Goal: Information Seeking & Learning: Learn about a topic

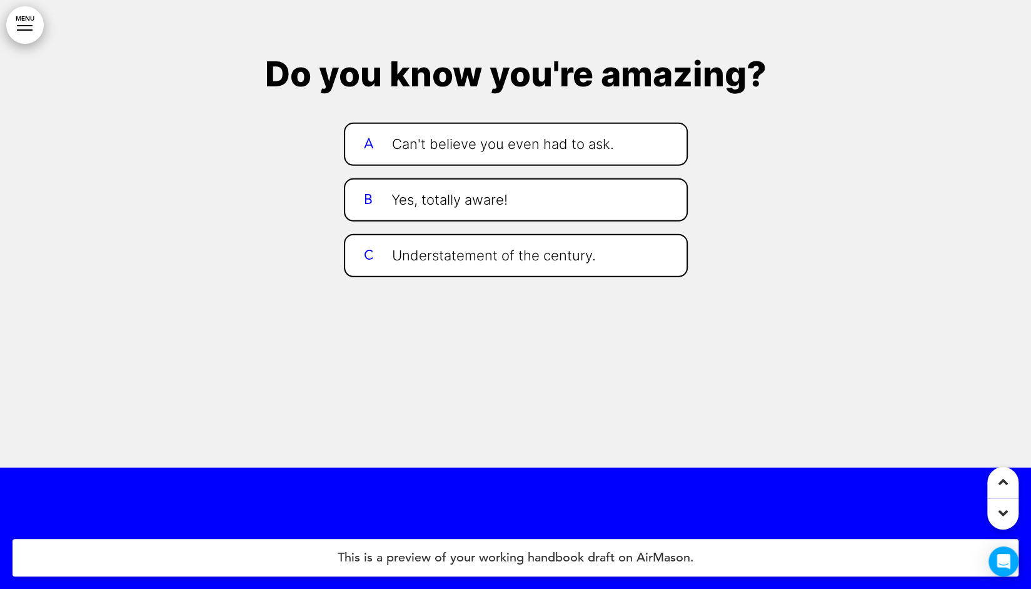
scroll to position [934, 0]
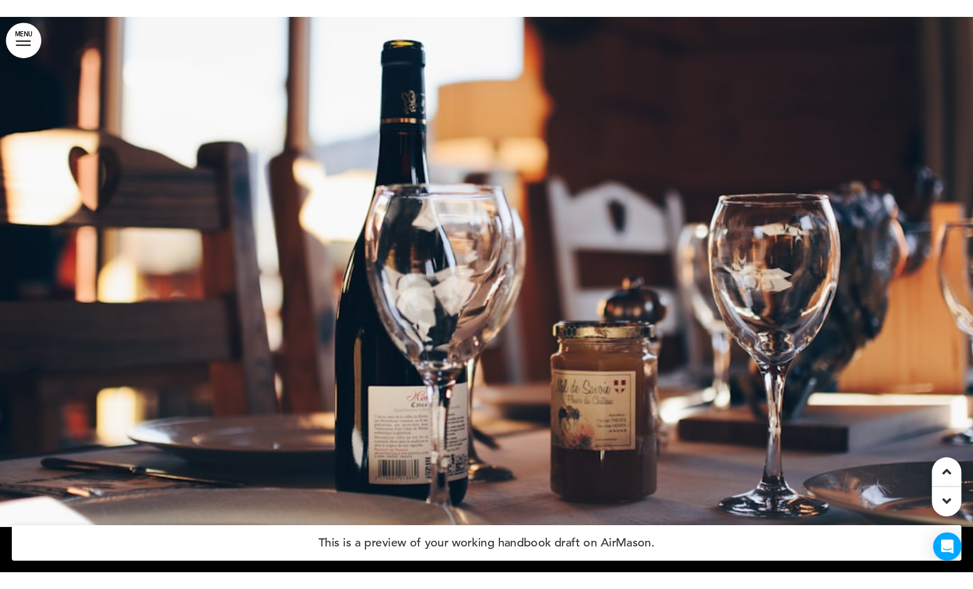
scroll to position [6160, 0]
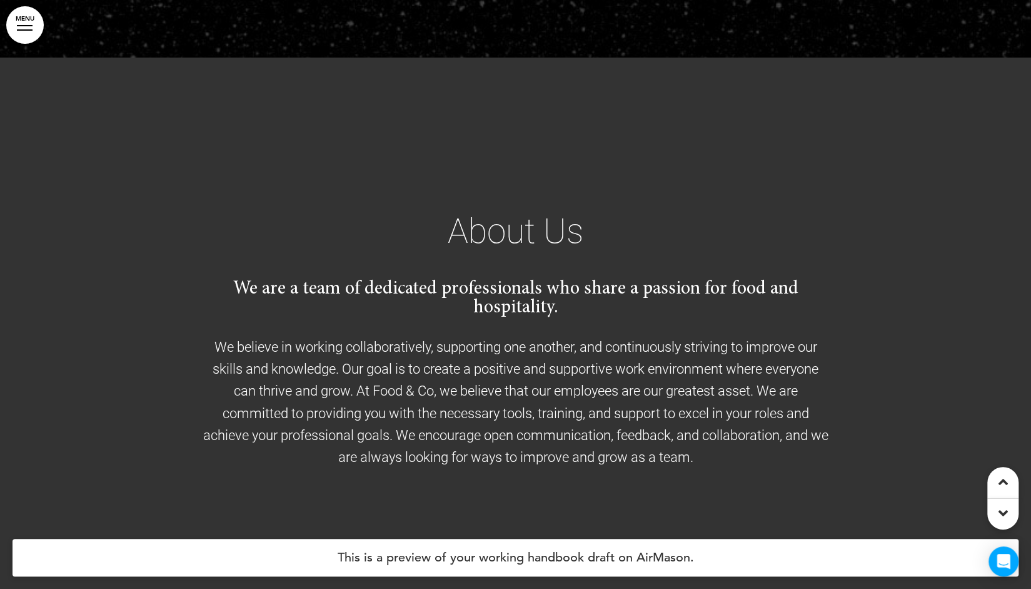
scroll to position [2314, 0]
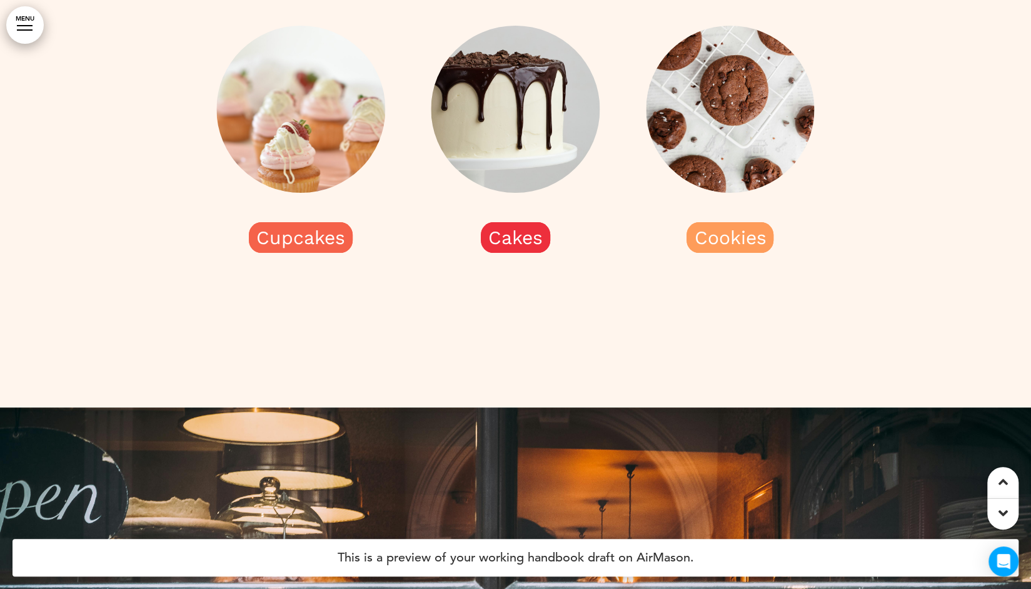
scroll to position [1362, 0]
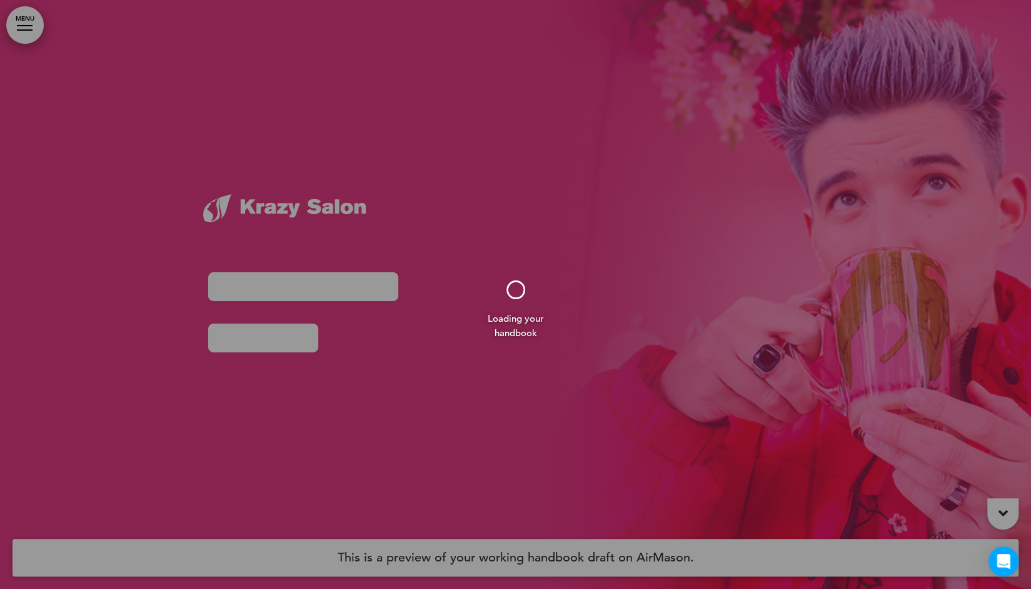
scroll to position [28, 0]
